Goal: Information Seeking & Learning: Learn about a topic

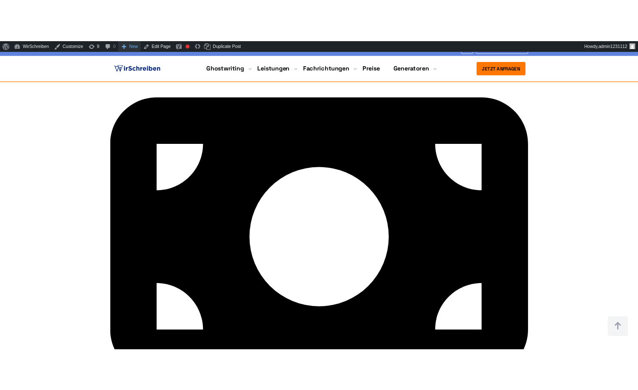
scroll to position [3259, 0]
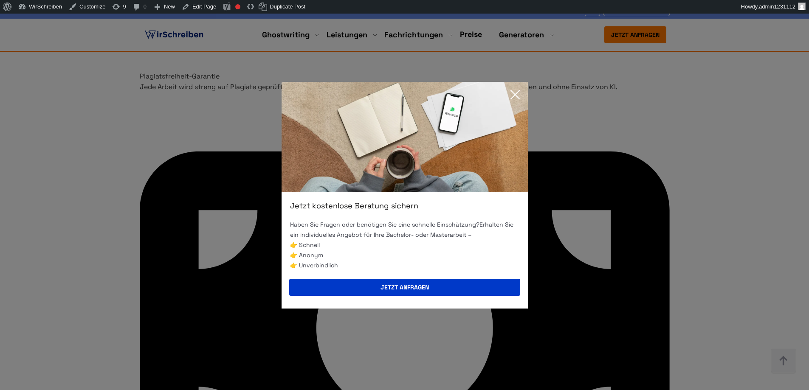
click at [507, 95] on icon at bounding box center [515, 94] width 17 height 17
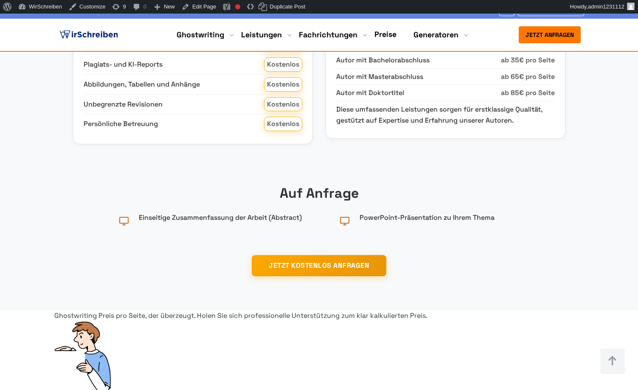
scroll to position [1906, 0]
